Goal: Navigation & Orientation: Find specific page/section

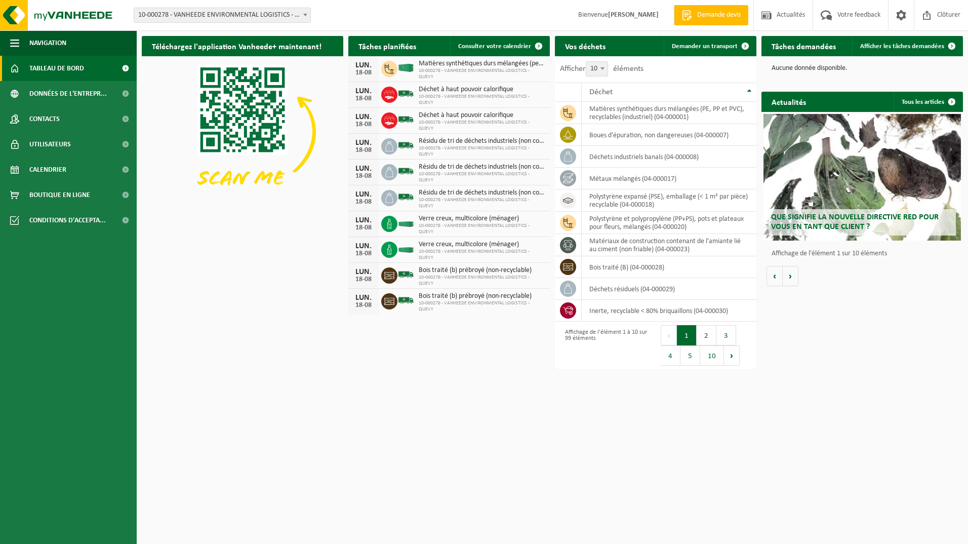
click at [305, 15] on b at bounding box center [305, 15] width 4 height 3
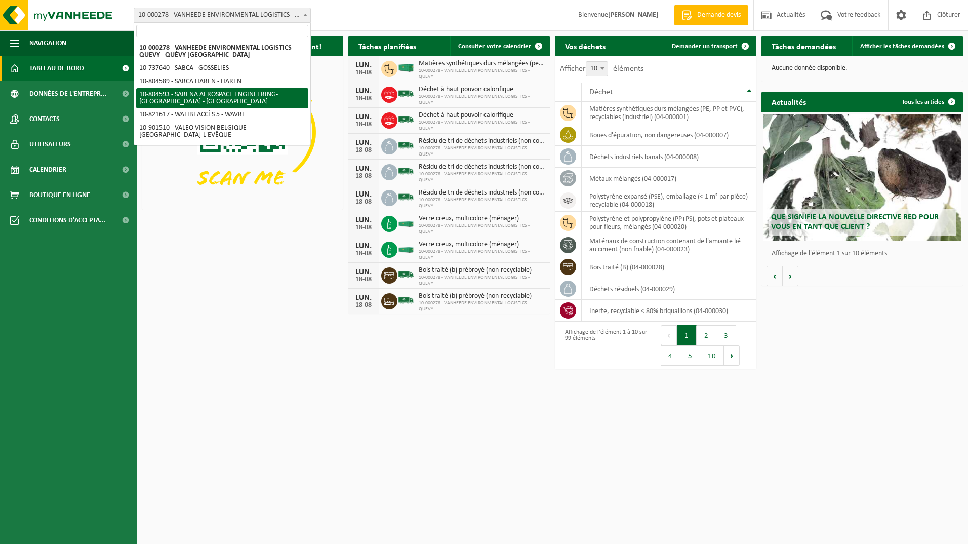
select select "34498"
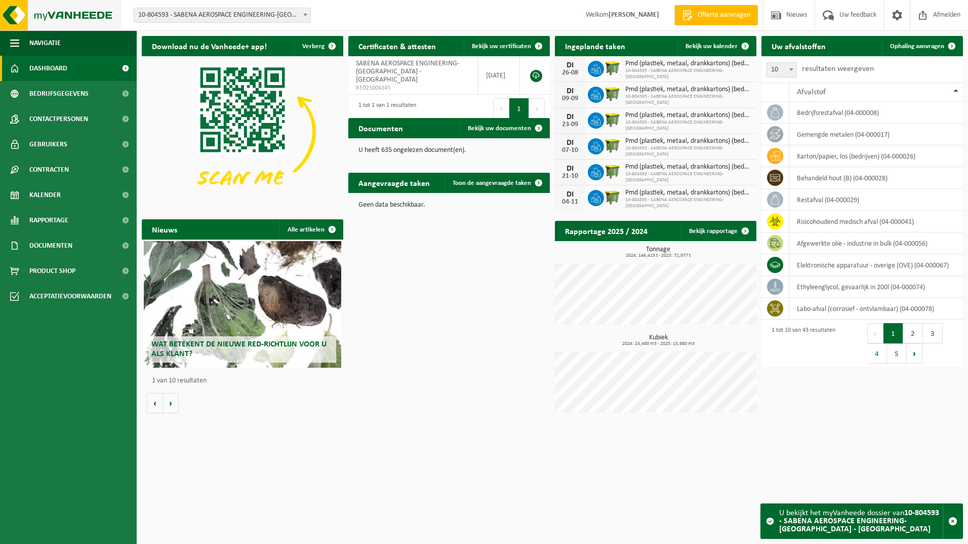
click at [14, 14] on img at bounding box center [61, 15] width 122 height 30
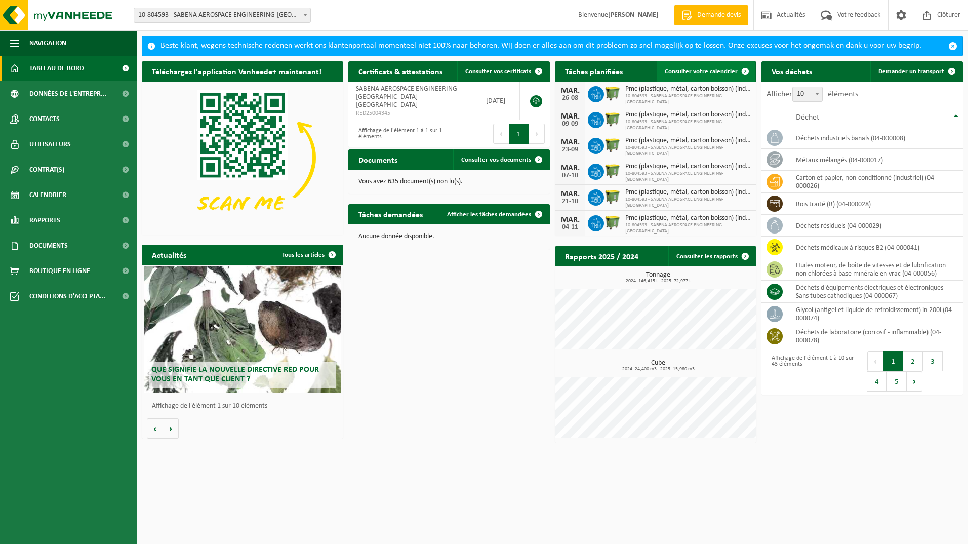
click at [687, 68] on span "Consulter votre calendrier" at bounding box center [701, 71] width 73 height 7
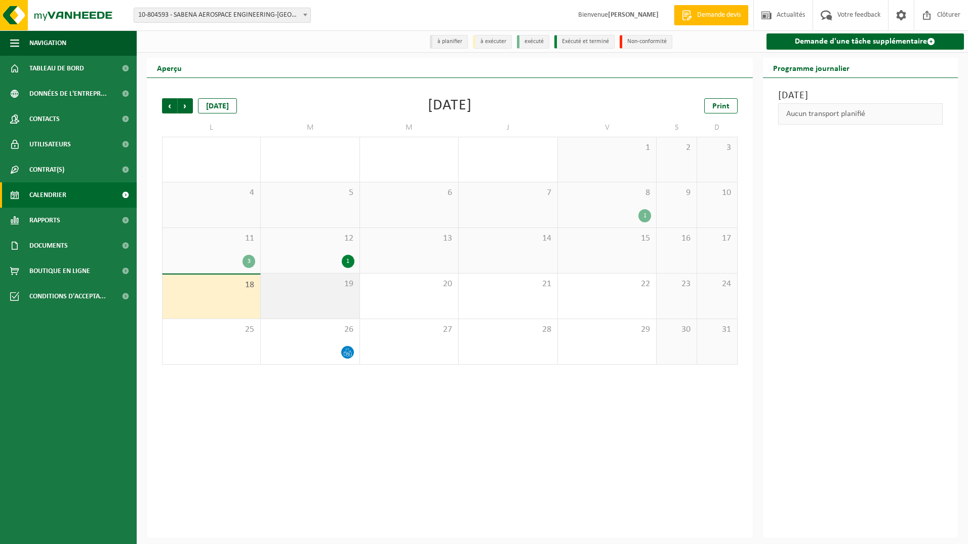
click at [307, 286] on span "19" at bounding box center [310, 284] width 88 height 11
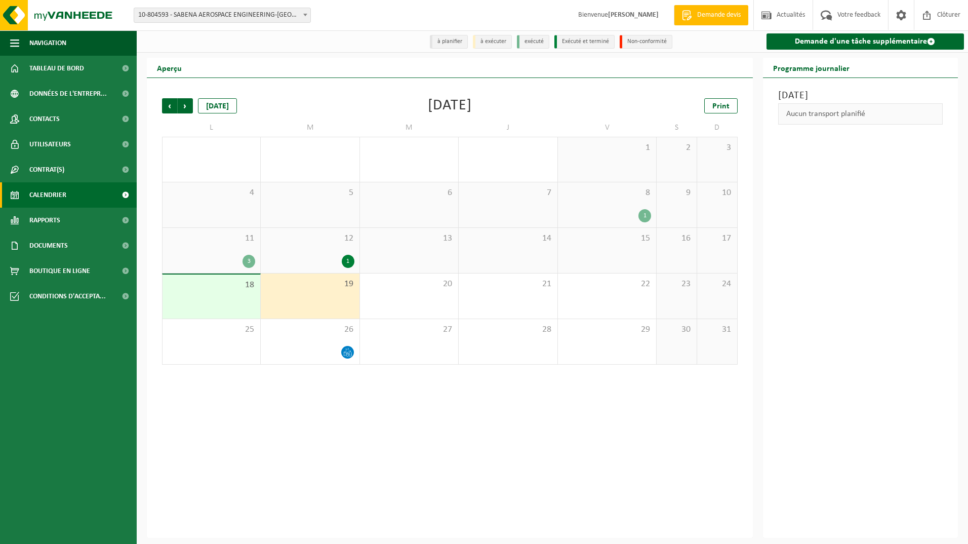
click at [217, 298] on div "18" at bounding box center [212, 296] width 98 height 44
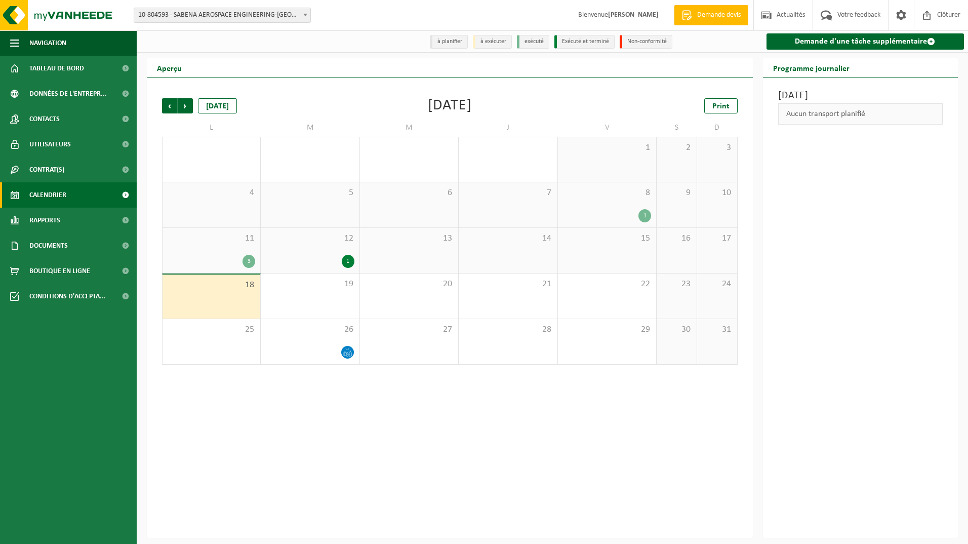
click at [154, 272] on div "Précédent Suivant aujourd'hui Août 2025 Print L M M J V S D 28 29 1 30 31 1 2 3…" at bounding box center [450, 308] width 606 height 460
click at [149, 176] on div "Précédent Suivant aujourd'hui Août 2025 Print L M M J V S D 28 29 1 30 31 1 2 3…" at bounding box center [450, 308] width 606 height 460
click at [341, 296] on div "19" at bounding box center [310, 295] width 98 height 45
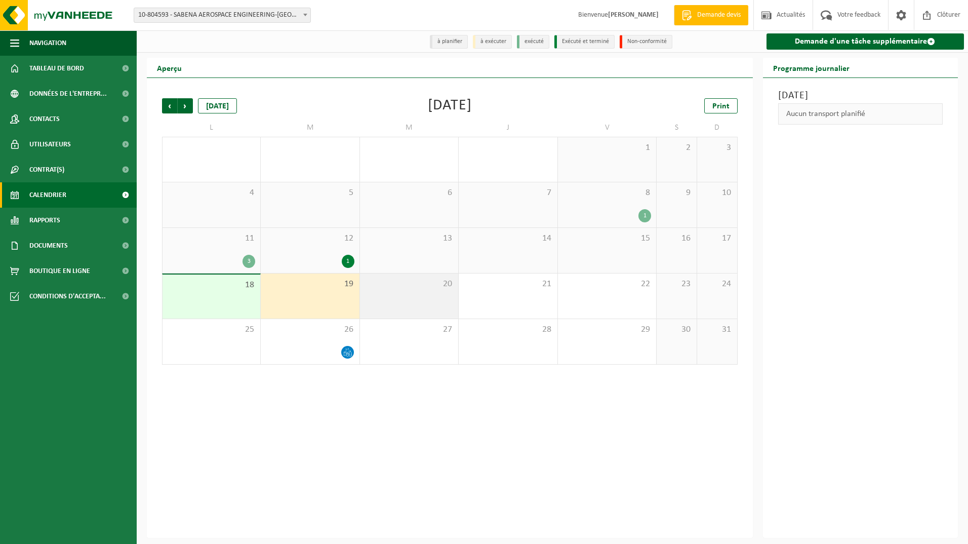
click at [394, 290] on span "20" at bounding box center [409, 284] width 88 height 11
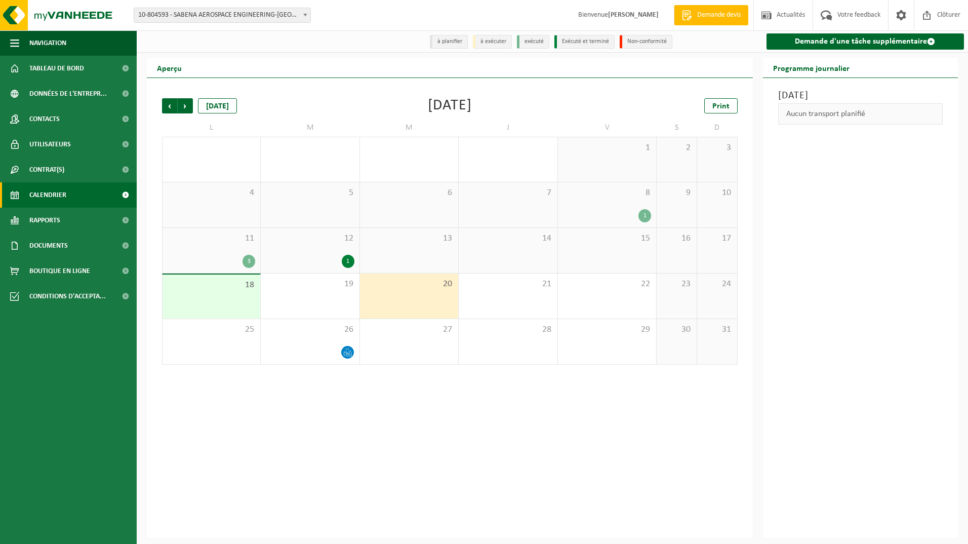
click at [420, 251] on div "13" at bounding box center [409, 250] width 98 height 45
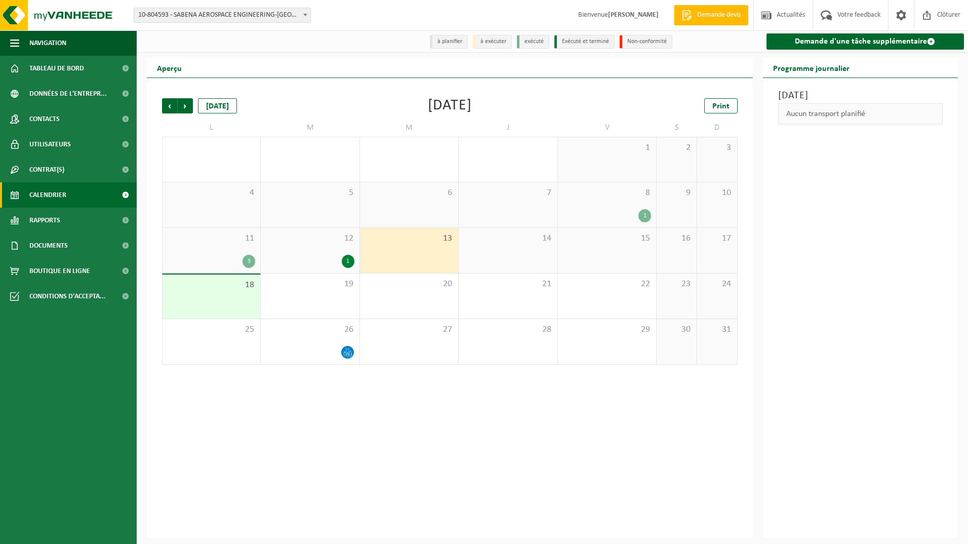
click at [526, 243] on span "14" at bounding box center [508, 238] width 88 height 11
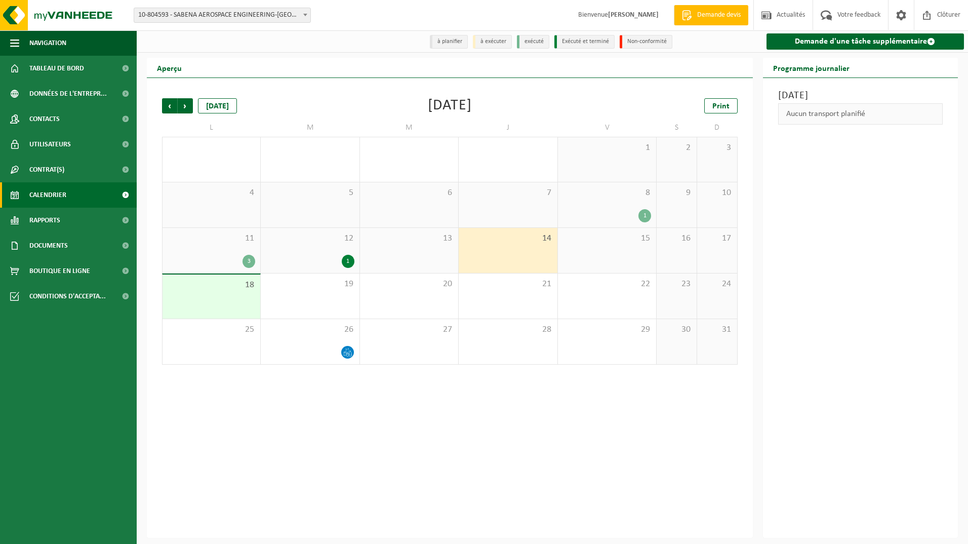
click at [616, 249] on div "15" at bounding box center [607, 250] width 98 height 45
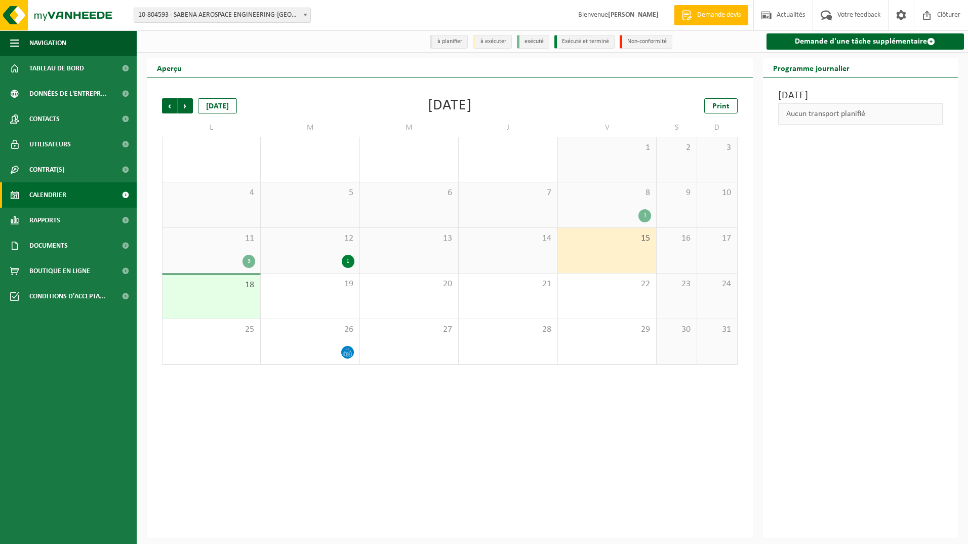
click at [223, 299] on div "18" at bounding box center [212, 296] width 98 height 44
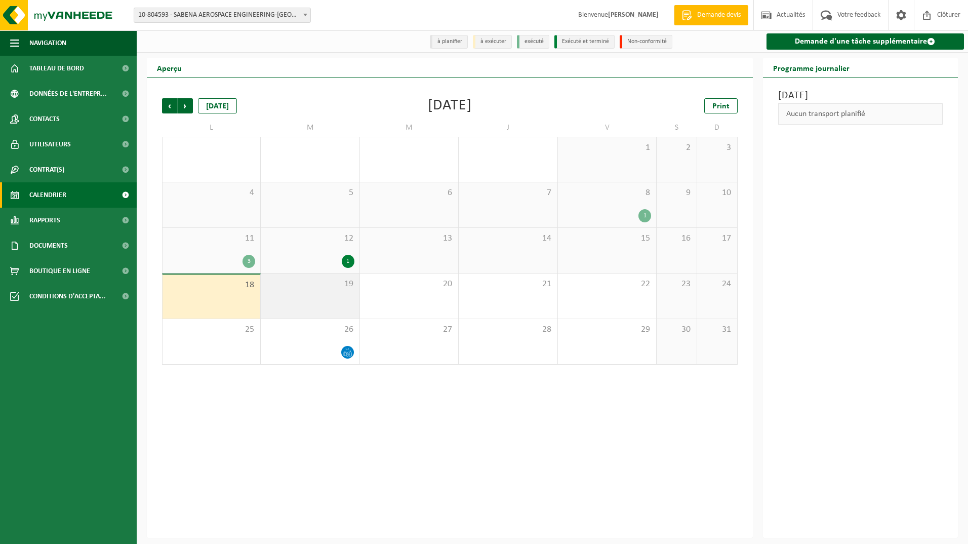
click at [292, 297] on div "19" at bounding box center [310, 295] width 98 height 45
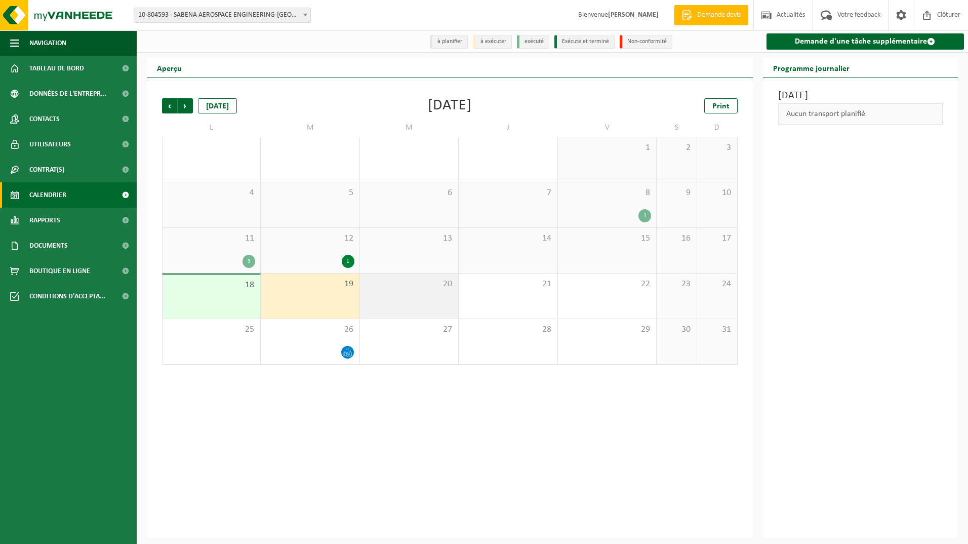
click at [400, 293] on div "20" at bounding box center [409, 295] width 98 height 45
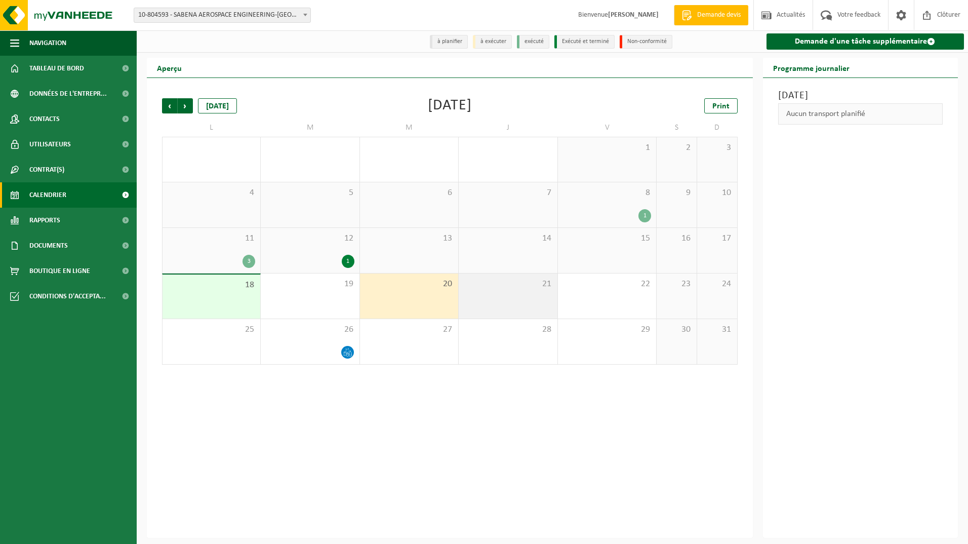
click at [485, 293] on div "21" at bounding box center [508, 295] width 98 height 45
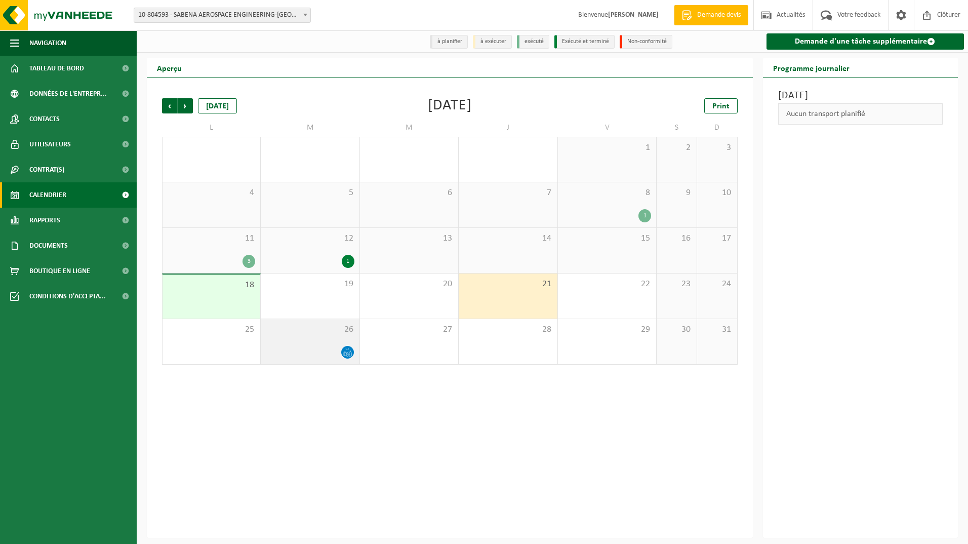
click at [309, 340] on div "26" at bounding box center [310, 341] width 98 height 45
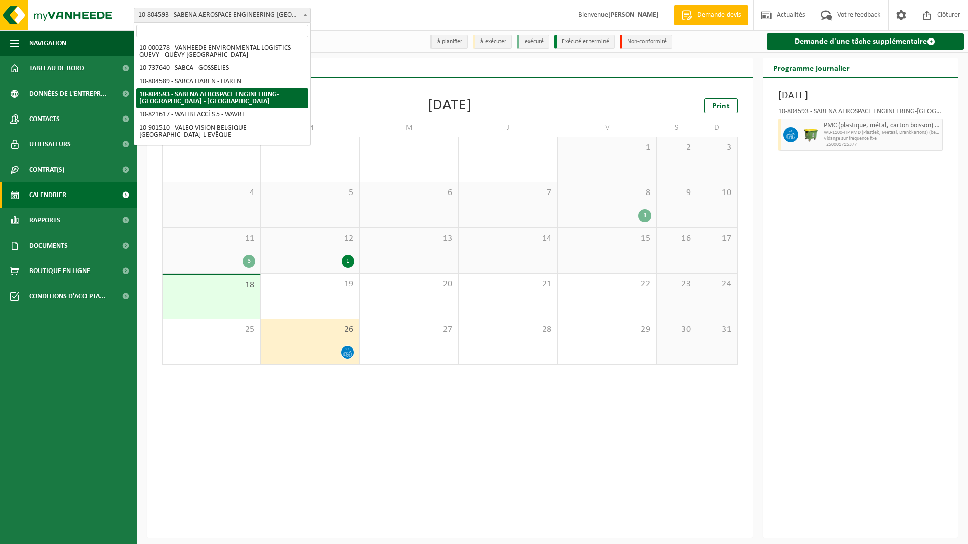
click at [307, 15] on b at bounding box center [305, 15] width 4 height 3
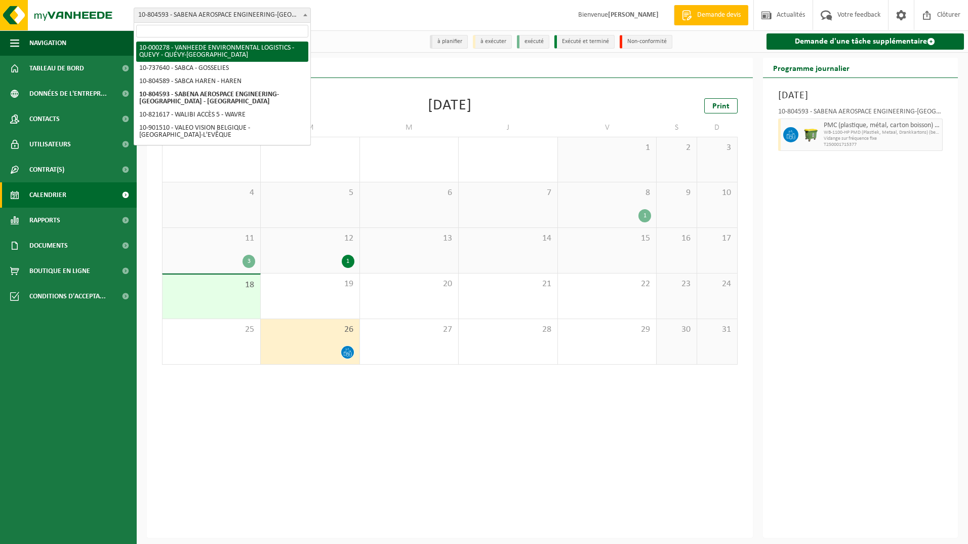
select select "2963"
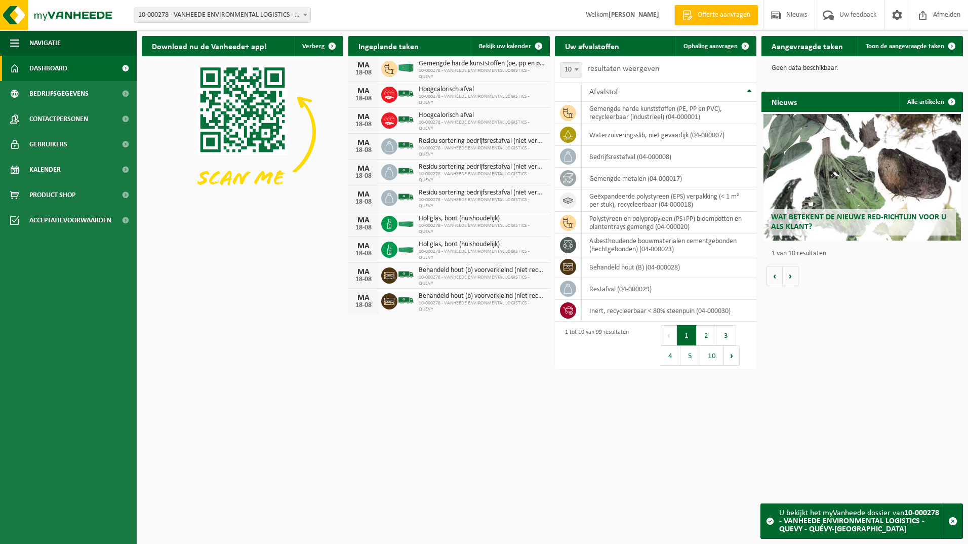
click at [139, 116] on div "Download nu de Vanheede+ app! Verberg" at bounding box center [242, 123] width 207 height 184
click at [14, 11] on img at bounding box center [61, 15] width 122 height 30
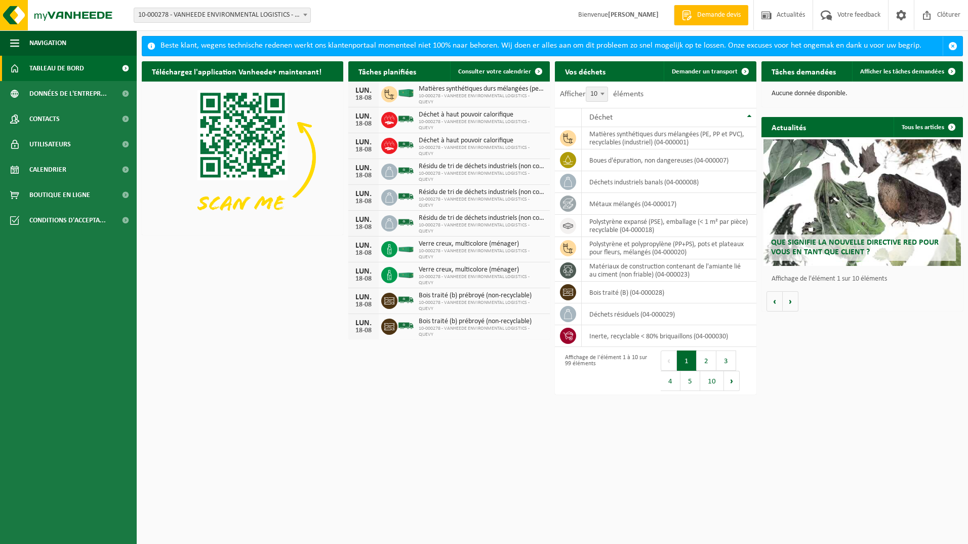
click at [142, 136] on img at bounding box center [243, 157] width 202 height 151
click at [507, 68] on span "Consulter votre calendrier" at bounding box center [494, 71] width 73 height 7
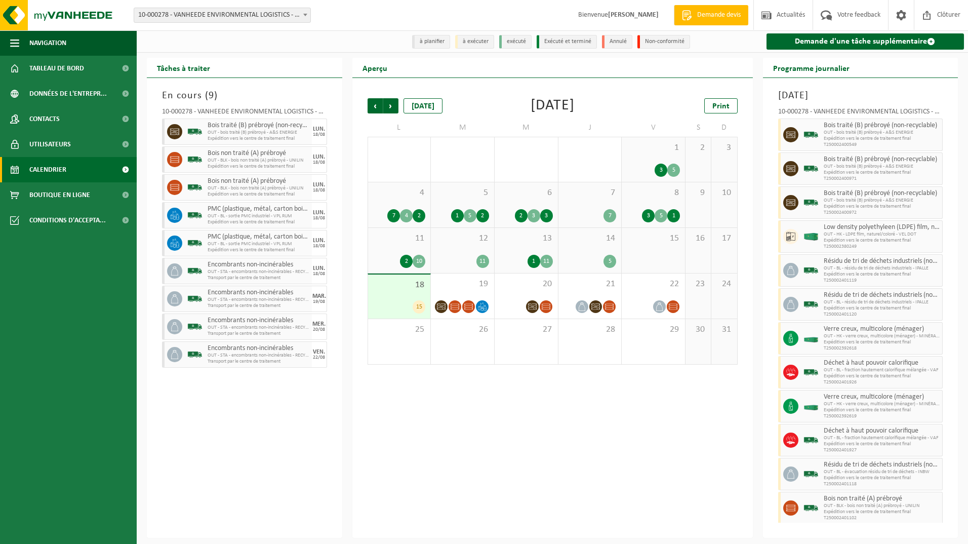
click at [212, 397] on div "En cours ( 9 ) 10-000278 - VANHEEDE ENVIRONMENTAL LOGISTICS - QUEVY - QUÉVY-LE-…" at bounding box center [244, 308] width 195 height 460
click at [345, 367] on div "Tâches à traiter En cours ( 9 ) 10-000278 - VANHEEDE ENVIRONMENTAL LOGISTICS - …" at bounding box center [245, 298] width 206 height 480
click at [61, 66] on span "Tableau de bord" at bounding box center [56, 68] width 55 height 25
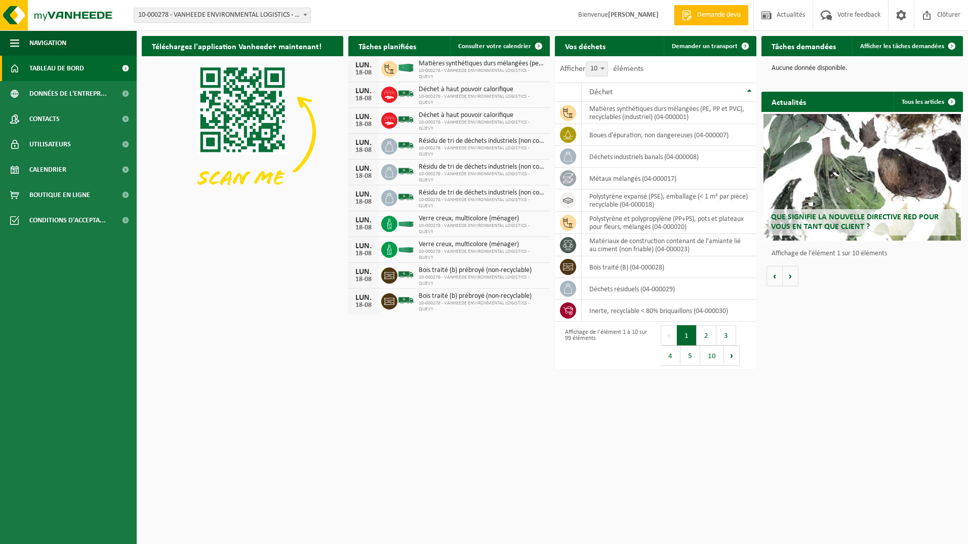
click at [139, 47] on div "Téléchargez l'application Vanheede+ maintenant! Cachez" at bounding box center [242, 123] width 207 height 184
drag, startPoint x: 791, startPoint y: 48, endPoint x: 802, endPoint y: 47, distance: 10.6
click at [791, 48] on h2 "Tâches demandées" at bounding box center [804, 46] width 85 height 20
click at [871, 46] on span "Afficher les tâches demandées" at bounding box center [902, 46] width 84 height 7
click at [885, 47] on span "Afficher les tâches demandées" at bounding box center [902, 46] width 84 height 7
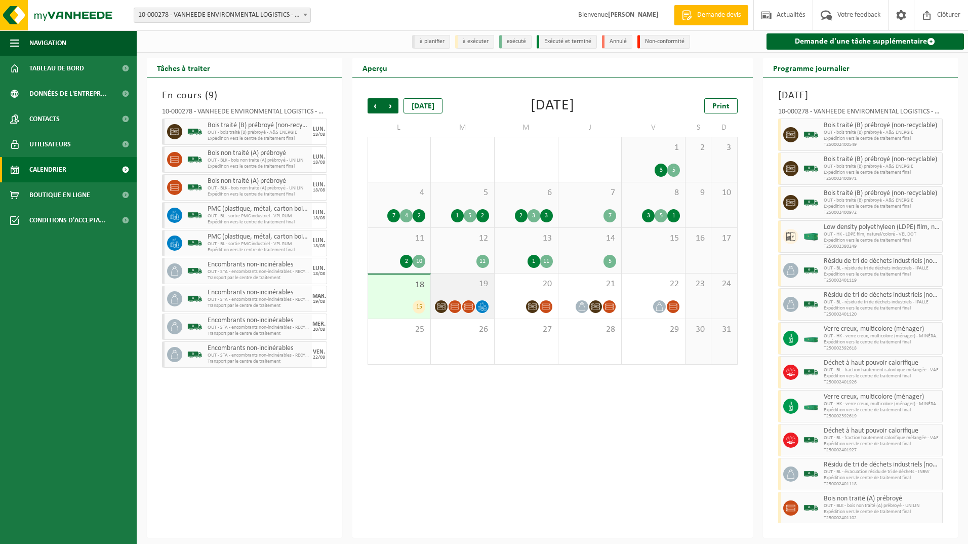
click at [464, 293] on div "19" at bounding box center [462, 295] width 63 height 45
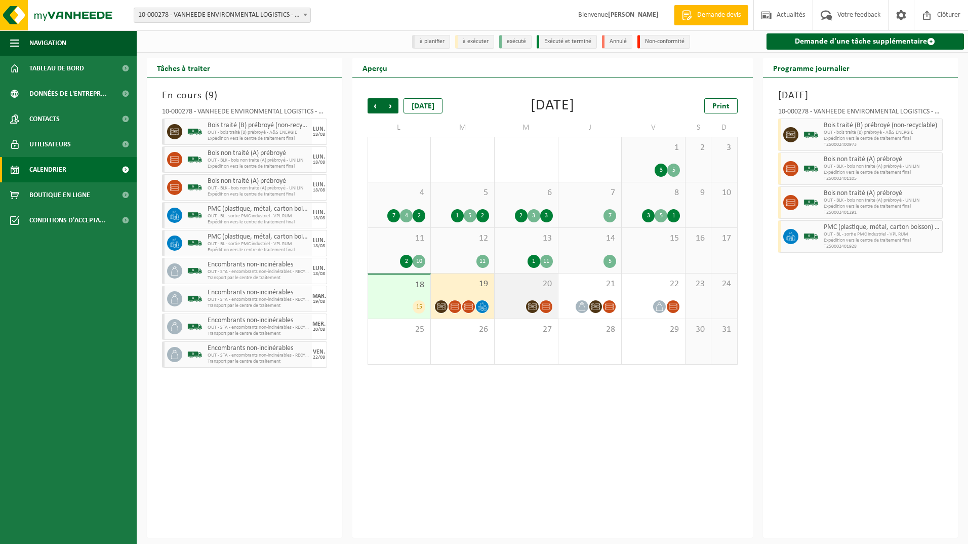
click at [499, 295] on div "20" at bounding box center [526, 295] width 63 height 45
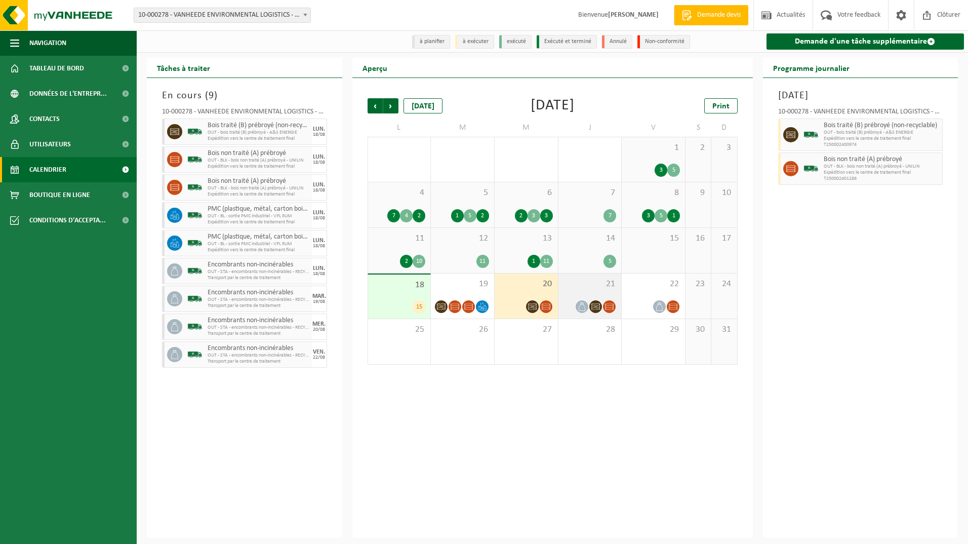
click at [573, 286] on span "21" at bounding box center [590, 284] width 53 height 11
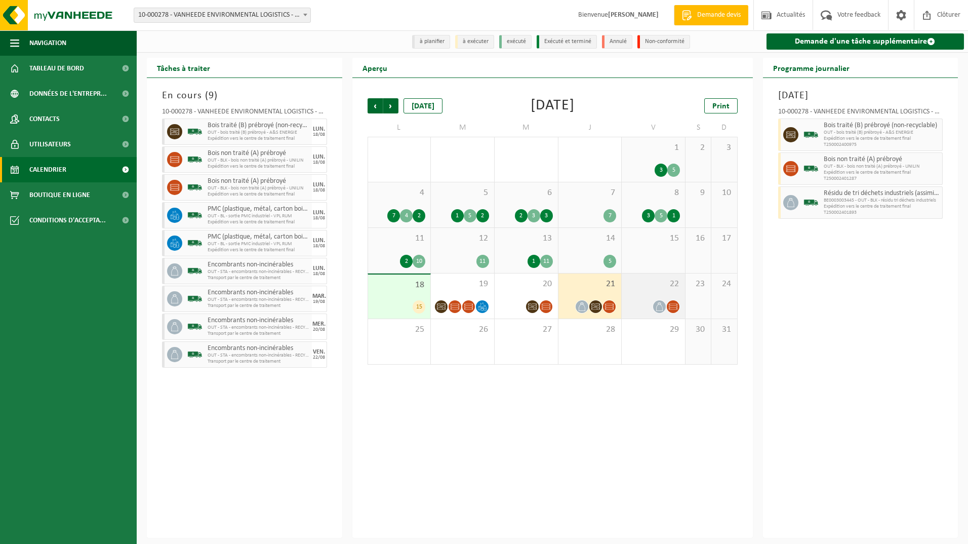
click at [642, 288] on span "22" at bounding box center [653, 284] width 53 height 11
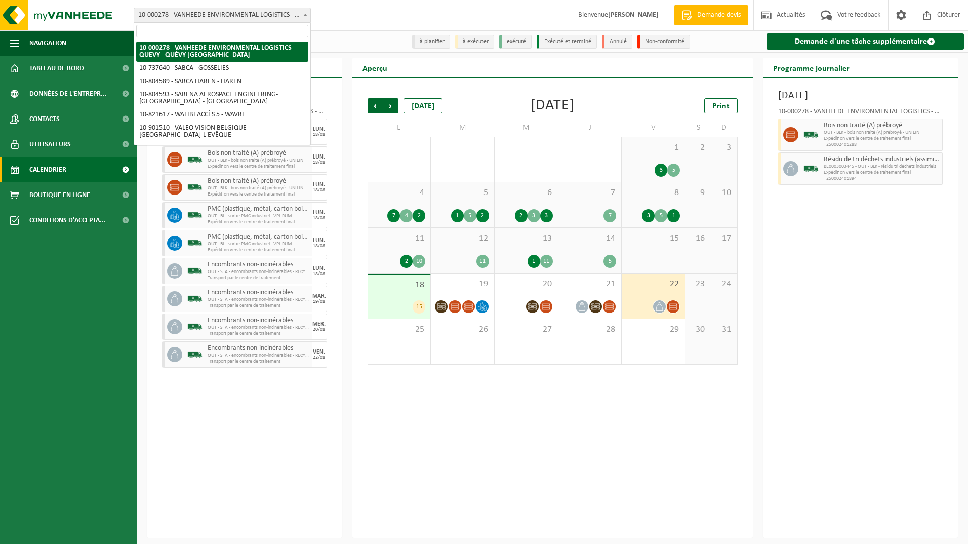
click at [304, 16] on span at bounding box center [305, 14] width 10 height 13
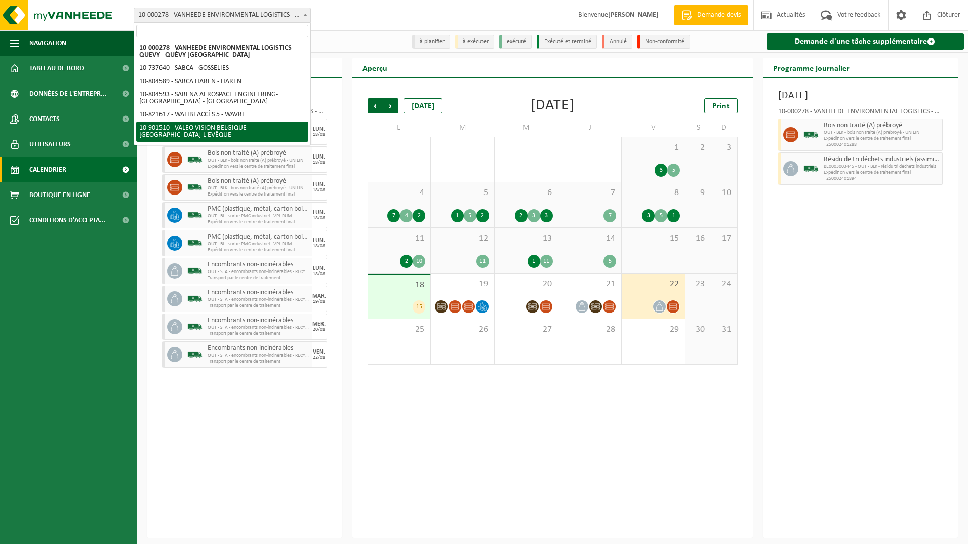
select select "134945"
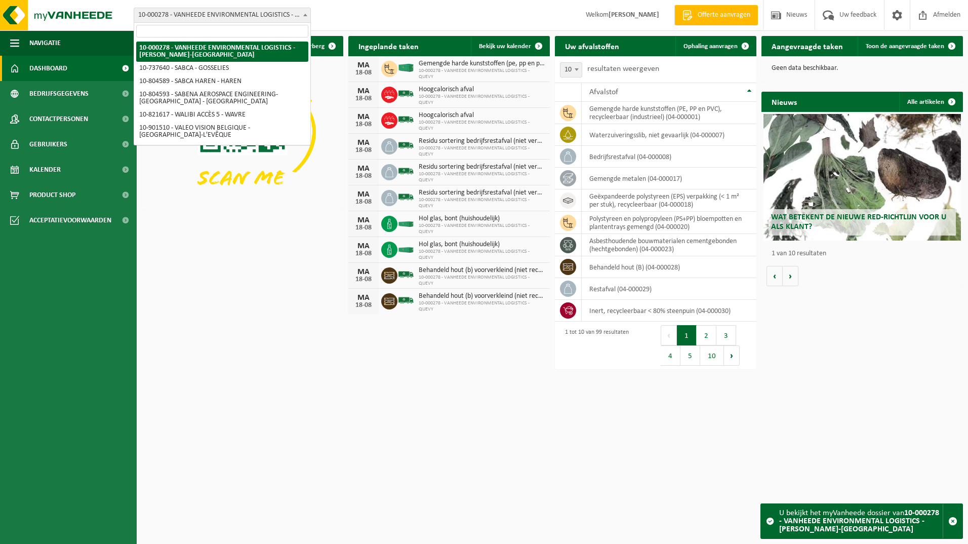
click at [304, 14] on b at bounding box center [305, 15] width 4 height 3
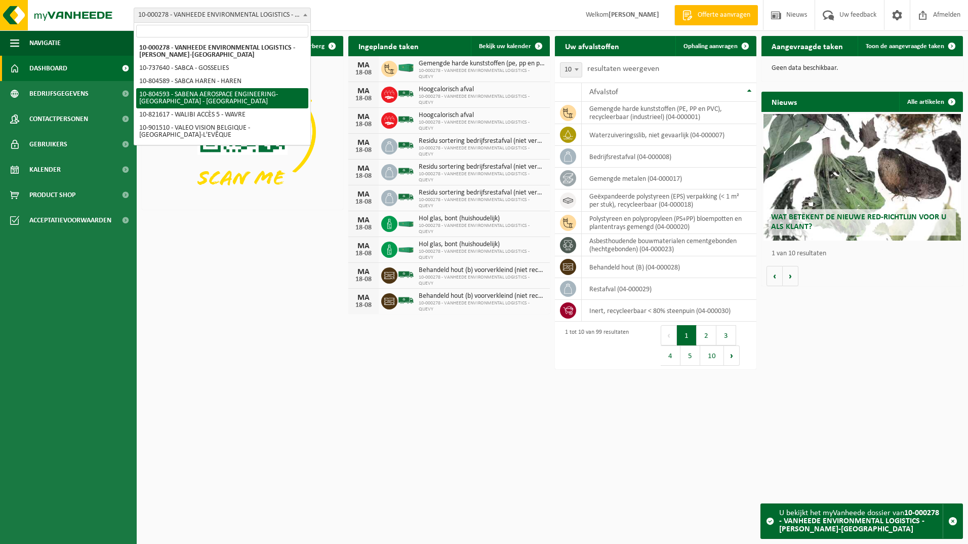
select select "34498"
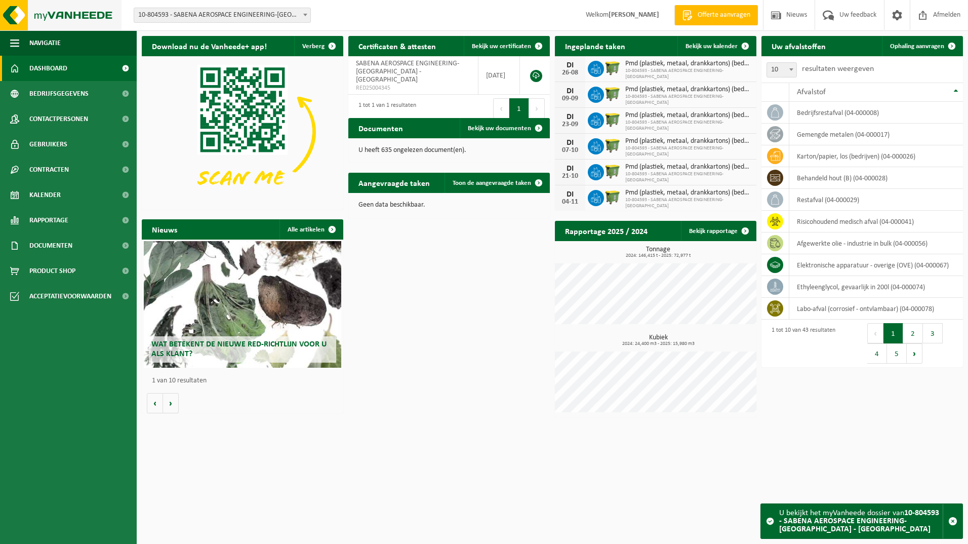
click at [10, 16] on img at bounding box center [61, 15] width 122 height 30
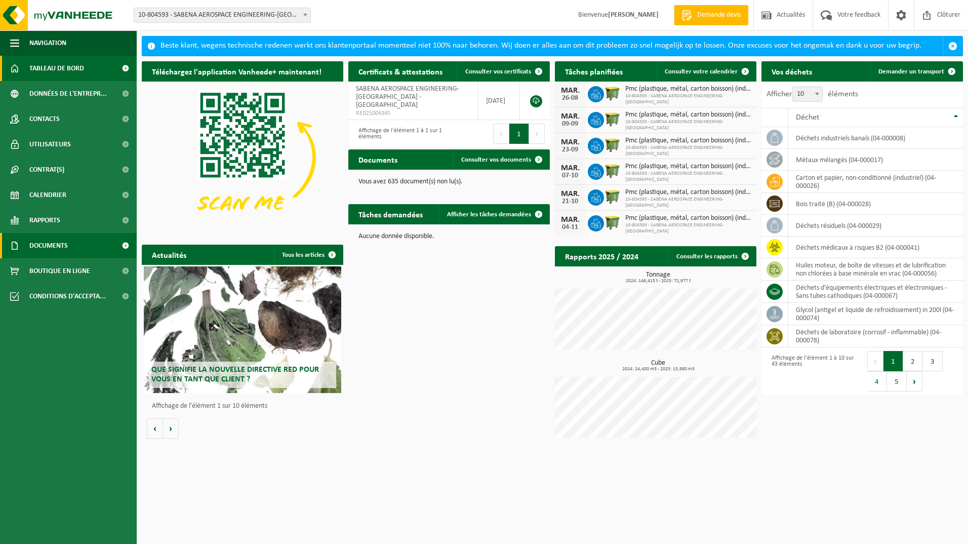
click at [51, 246] on span "Documents" at bounding box center [48, 245] width 38 height 25
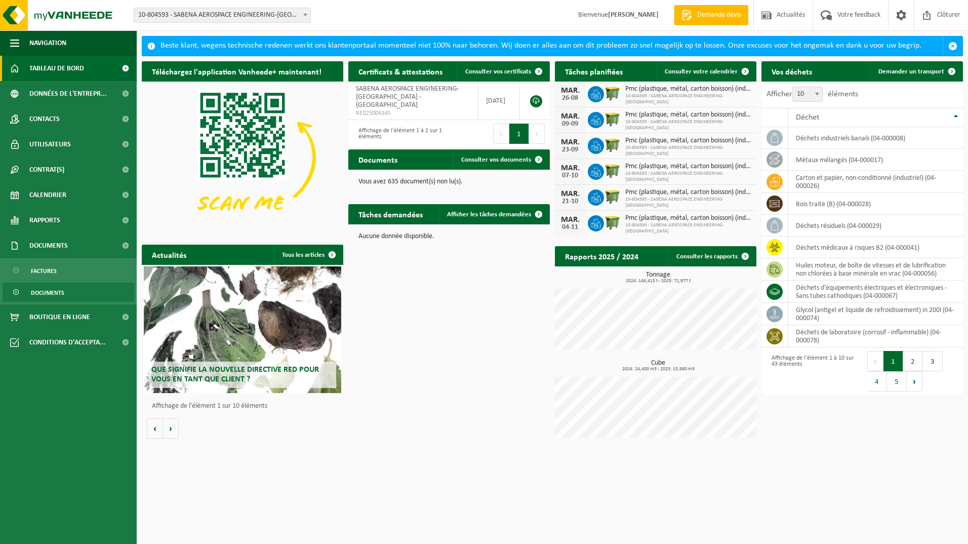
click at [46, 291] on span "Documents" at bounding box center [47, 292] width 33 height 19
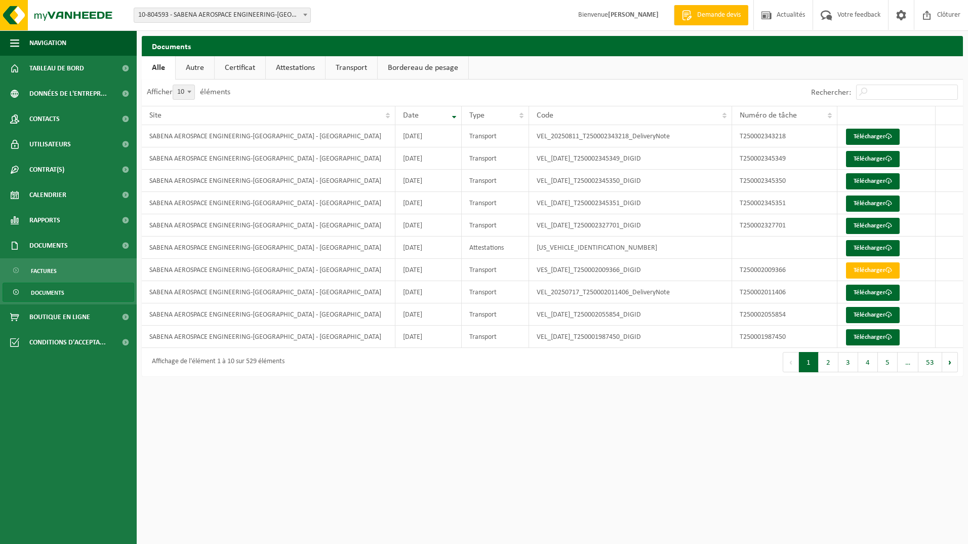
click at [343, 425] on html "Site: 10-000278 - VANHEEDE ENVIRONMENTAL LOGISTICS - QUEVY - [GEOGRAPHIC_DATA]-…" at bounding box center [484, 272] width 968 height 544
click at [343, 423] on html "Site: 10-000278 - VANHEEDE ENVIRONMENTAL LOGISTICS - QUEVY - [GEOGRAPHIC_DATA]-…" at bounding box center [484, 272] width 968 height 544
click at [44, 292] on span "Documents" at bounding box center [47, 292] width 33 height 19
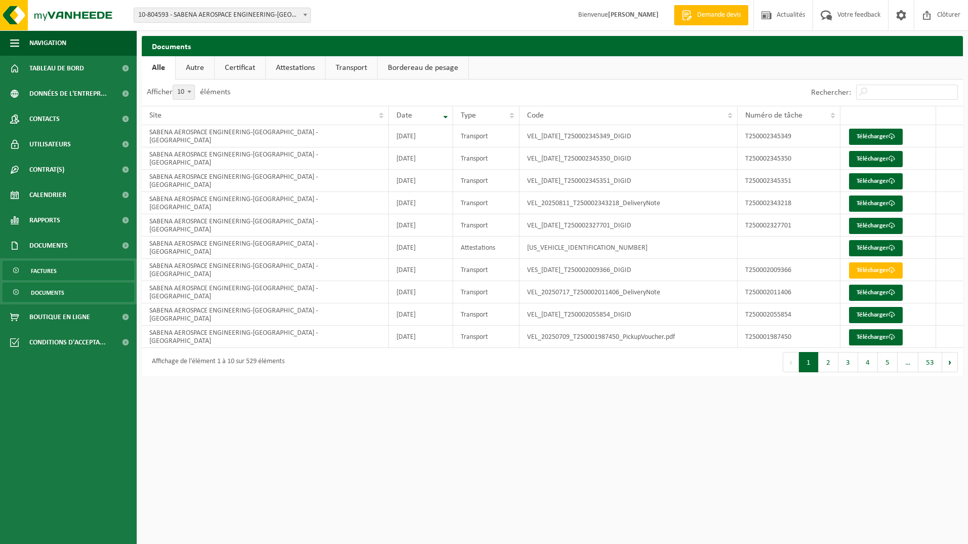
click at [53, 273] on span "Factures" at bounding box center [44, 270] width 26 height 19
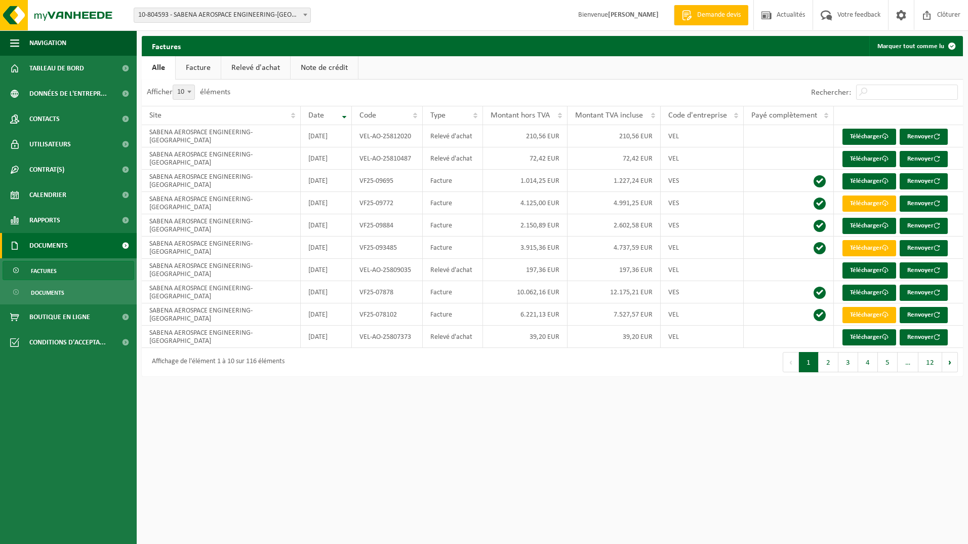
click at [254, 407] on html "Site: 10-000278 - VANHEEDE ENVIRONMENTAL LOGISTICS - [PERSON_NAME][GEOGRAPHIC_D…" at bounding box center [484, 272] width 968 height 544
click at [45, 143] on span "Utilisateurs" at bounding box center [50, 144] width 42 height 25
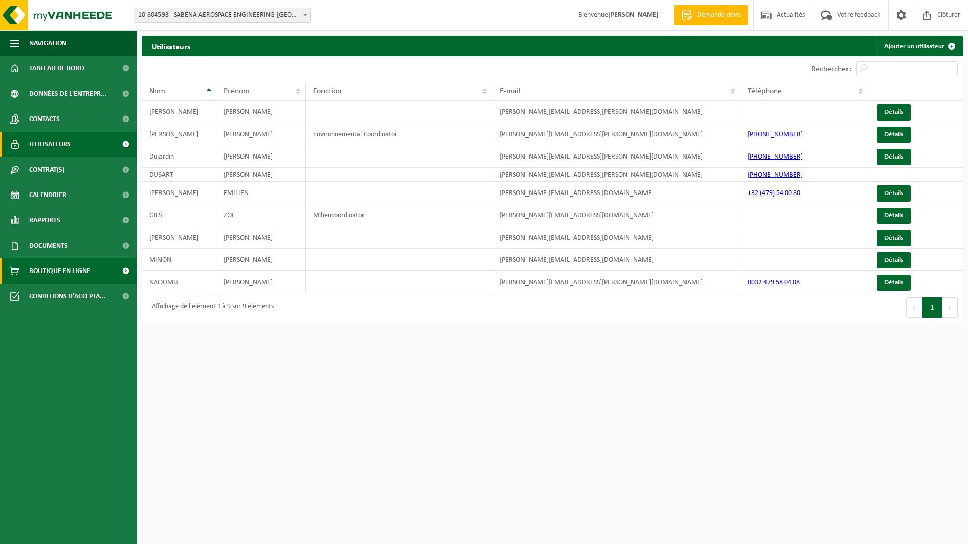
click at [61, 271] on span "Boutique en ligne" at bounding box center [59, 270] width 61 height 25
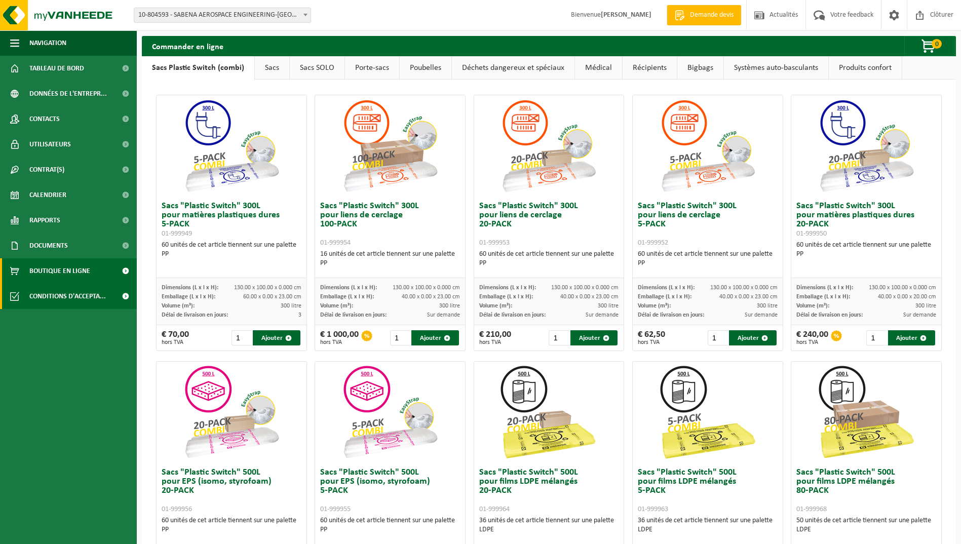
click at [56, 294] on span "Conditions d'accepta..." at bounding box center [67, 296] width 76 height 25
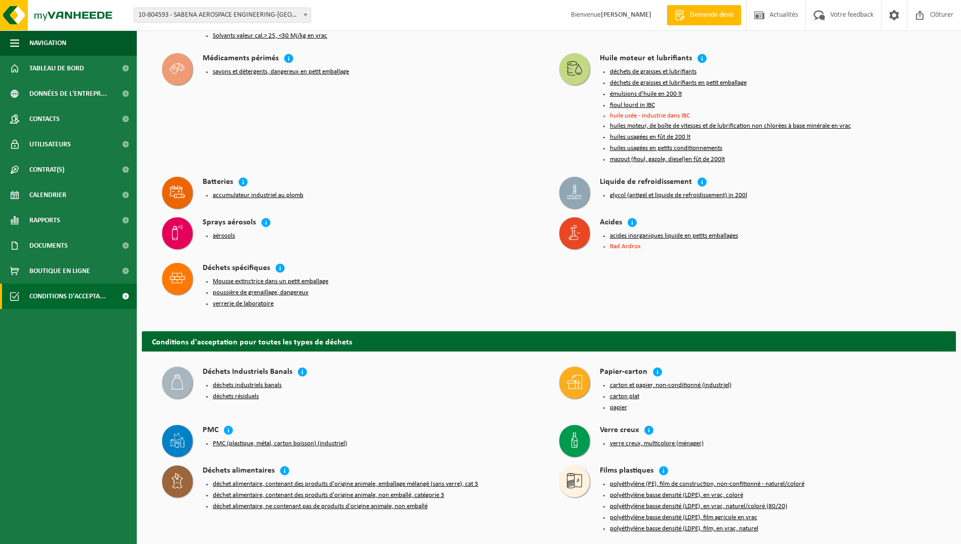
scroll to position [709, 0]
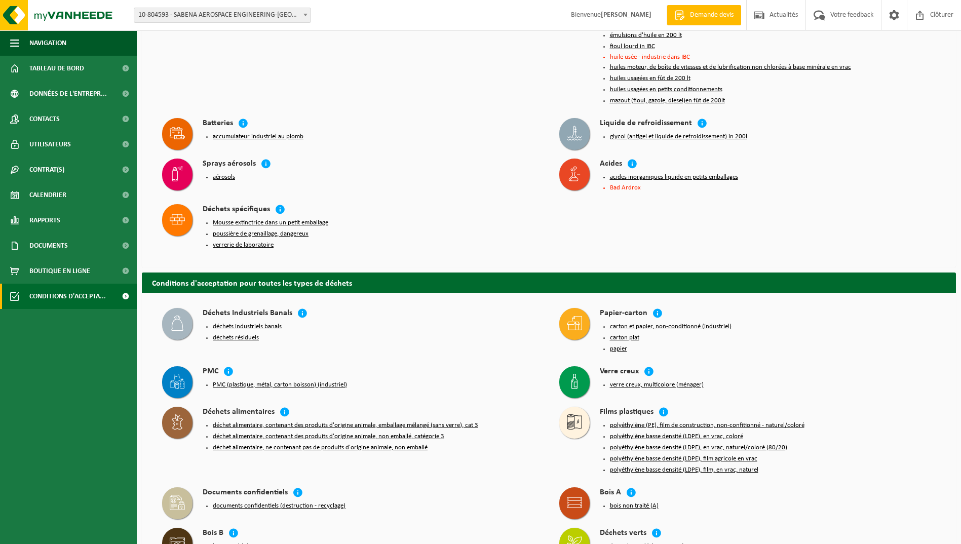
click at [222, 241] on button "verrerie de laboratoire" at bounding box center [243, 245] width 61 height 8
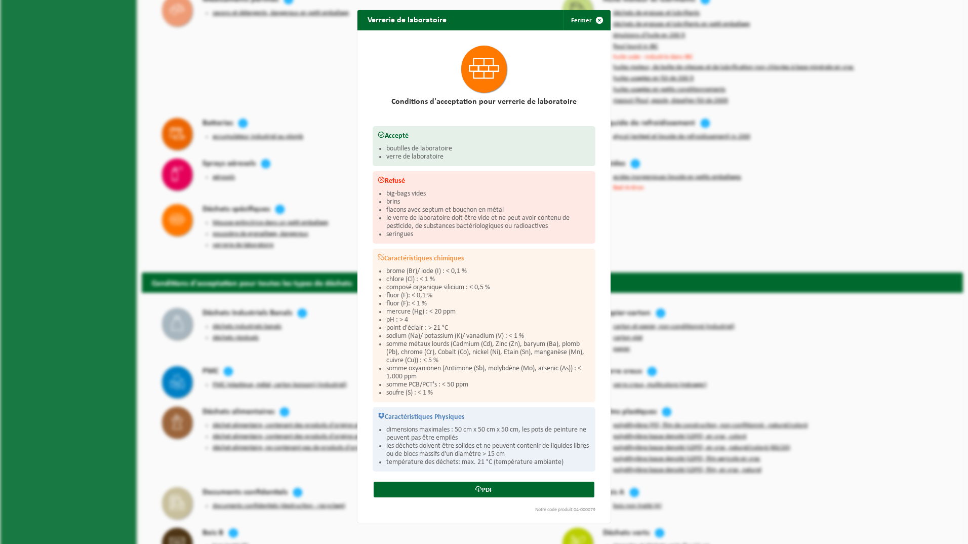
drag, startPoint x: 594, startPoint y: 17, endPoint x: 545, endPoint y: 26, distance: 49.6
click at [590, 17] on span "button" at bounding box center [599, 20] width 20 height 20
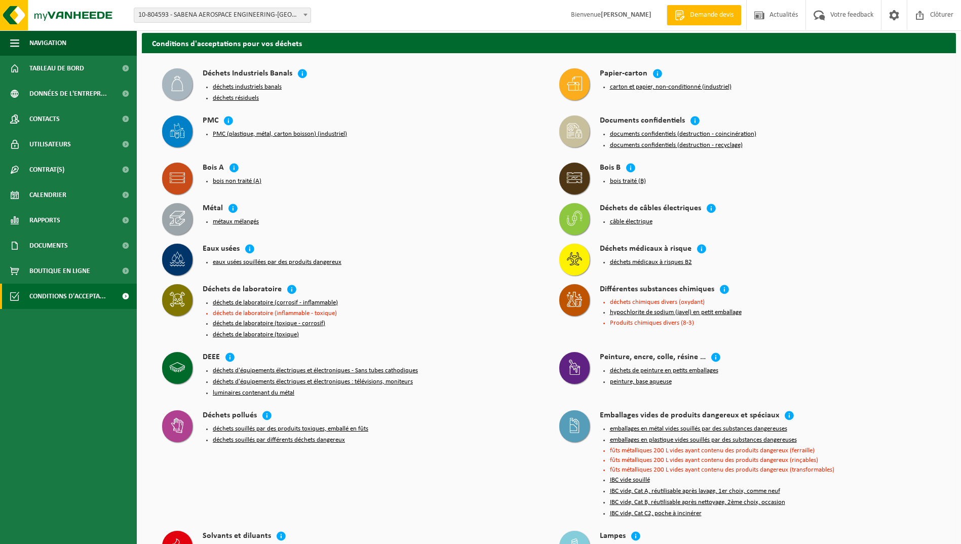
scroll to position [0, 0]
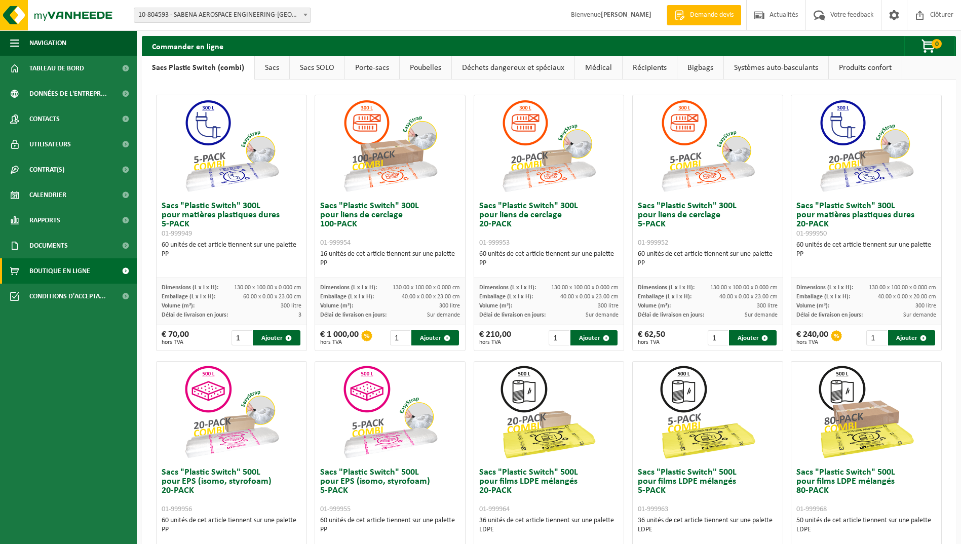
click at [420, 66] on link "Poubelles" at bounding box center [426, 67] width 52 height 23
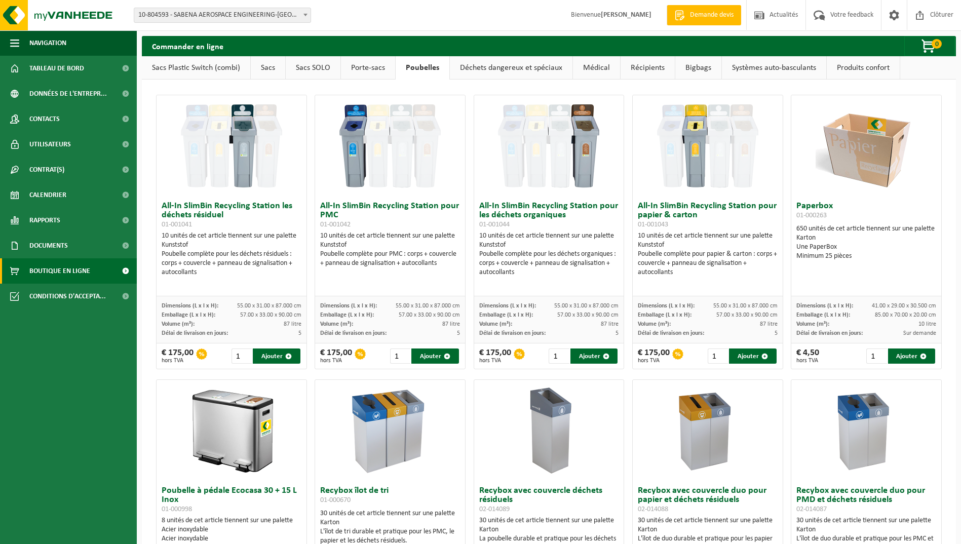
click at [47, 243] on span "Documents" at bounding box center [48, 245] width 38 height 25
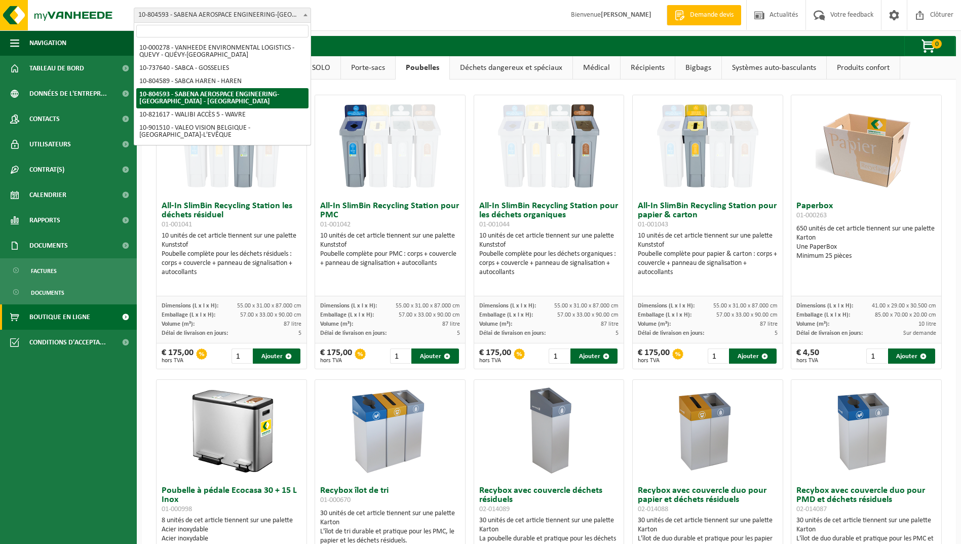
click at [305, 15] on b at bounding box center [305, 15] width 4 height 3
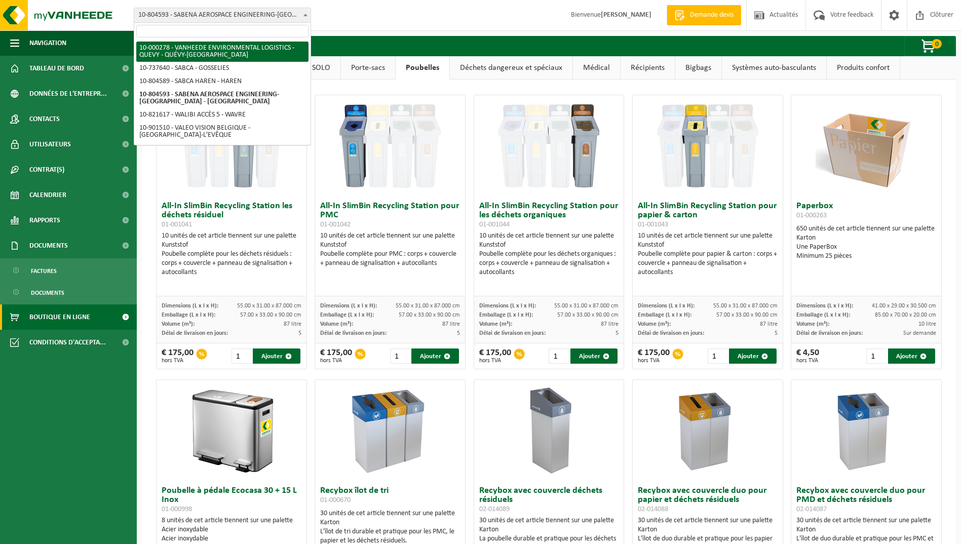
select select "2963"
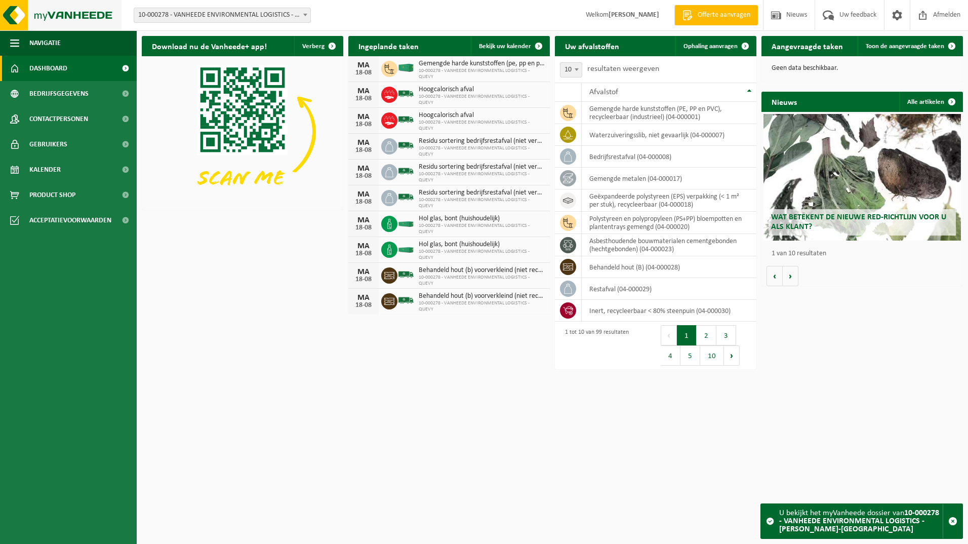
click at [16, 9] on img at bounding box center [61, 15] width 122 height 30
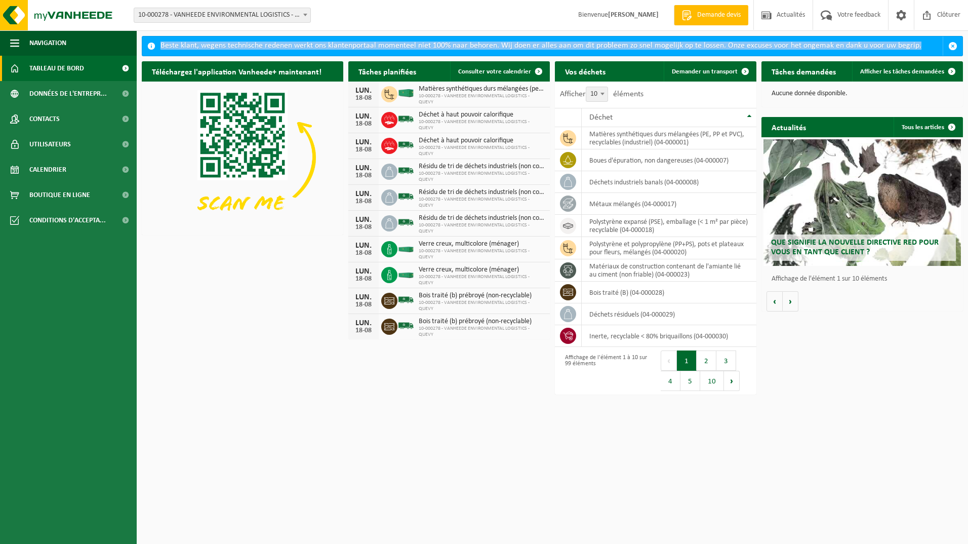
drag, startPoint x: 923, startPoint y: 42, endPoint x: 158, endPoint y: 52, distance: 764.2
click at [158, 52] on div "Beste klant, wegens technische redenen werkt ons klantenportaal momenteel niet …" at bounding box center [552, 46] width 821 height 20
copy div "Beste klant, wegens technische redenen werkt ons klantenportaal momenteel niet …"
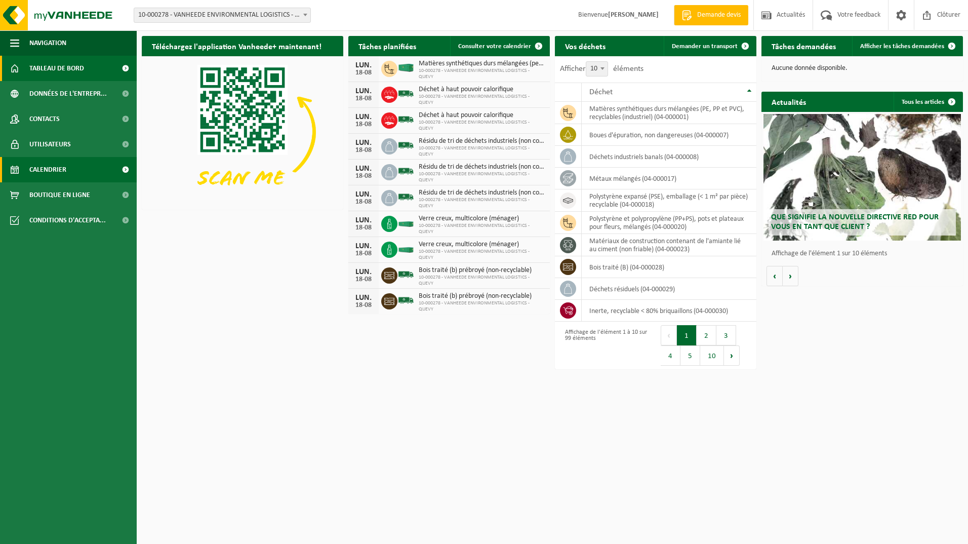
click at [48, 167] on span "Calendrier" at bounding box center [47, 169] width 37 height 25
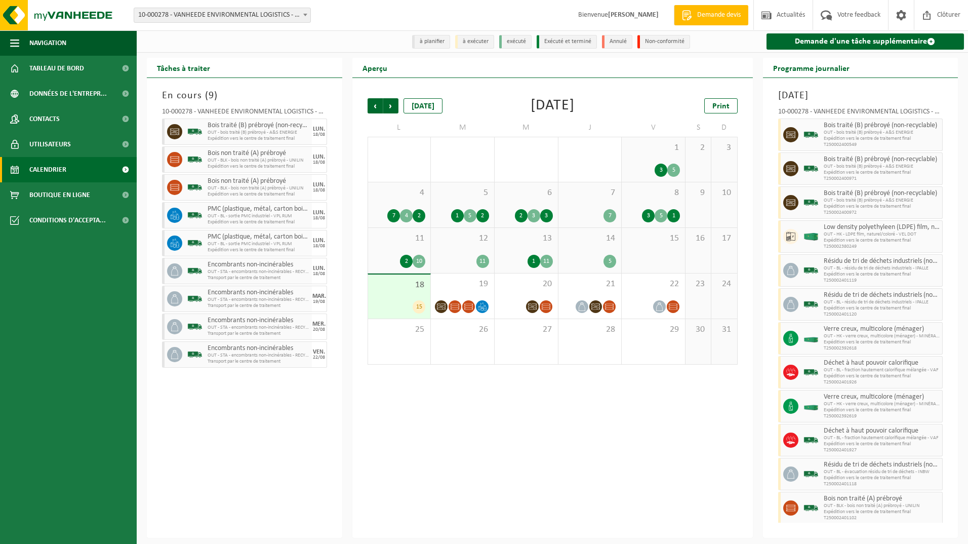
click at [305, 15] on b at bounding box center [305, 15] width 4 height 3
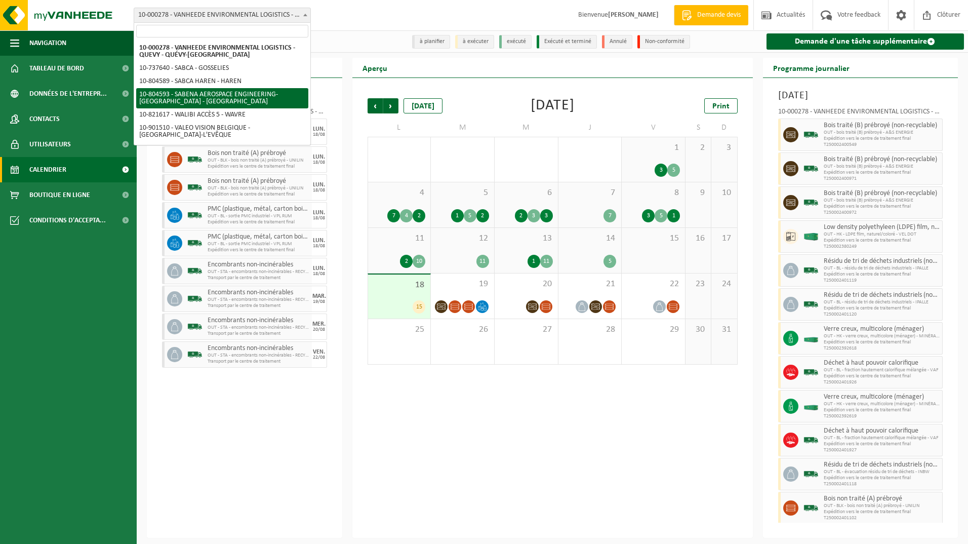
select select "34498"
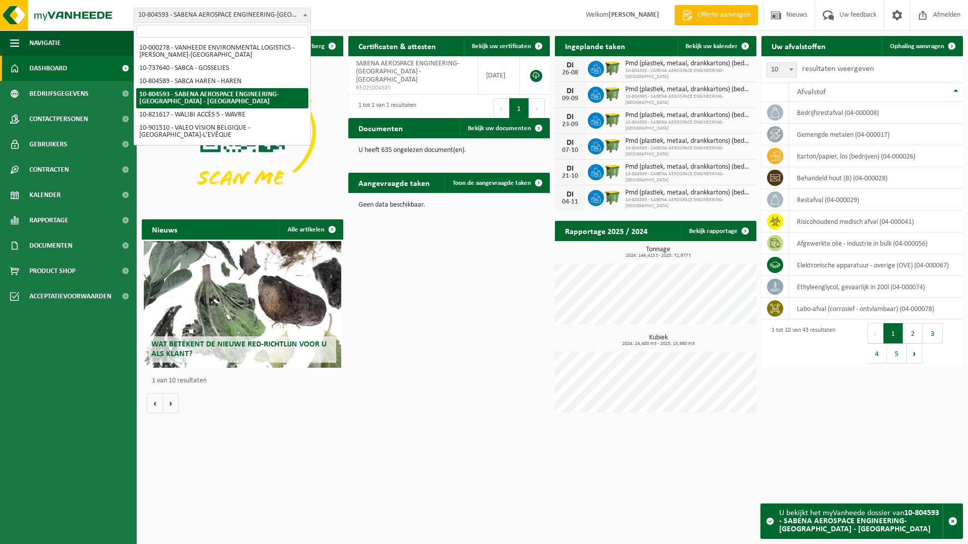
click at [305, 15] on b at bounding box center [305, 15] width 4 height 3
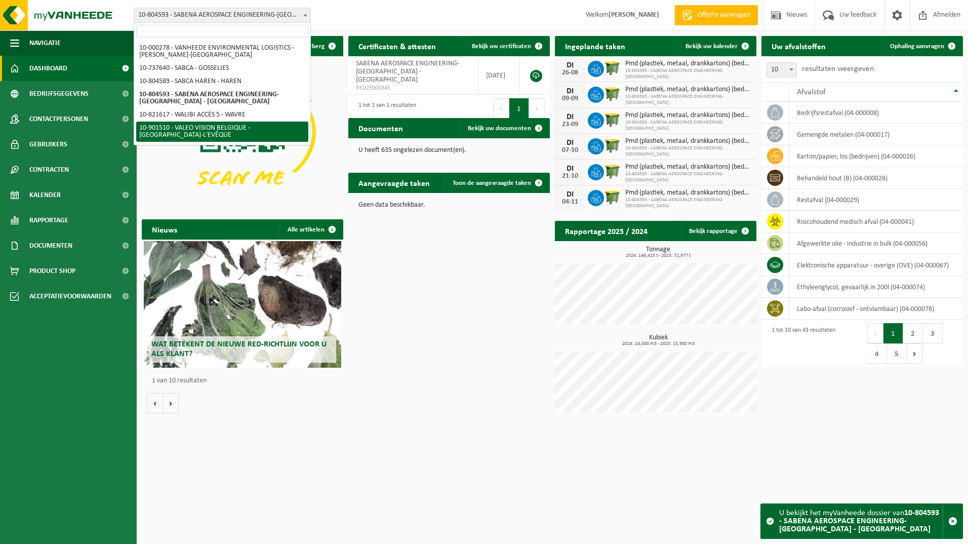
select select "134945"
